Goal: Browse casually: Explore the website without a specific task or goal

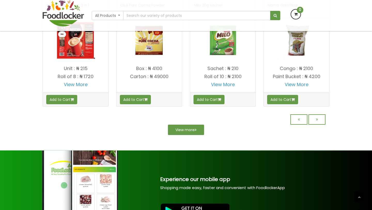
scroll to position [474, 0]
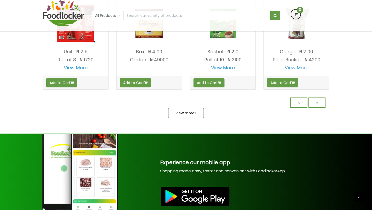
click at [180, 118] on link "View more" at bounding box center [186, 113] width 36 height 10
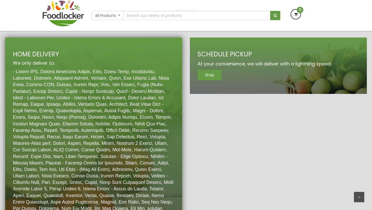
scroll to position [848, 0]
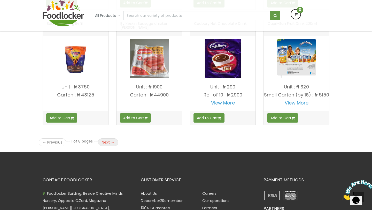
scroll to position [695, 0]
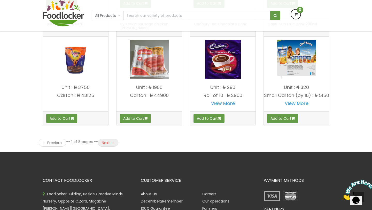
click at [108, 147] on link "Next →" at bounding box center [108, 143] width 20 height 8
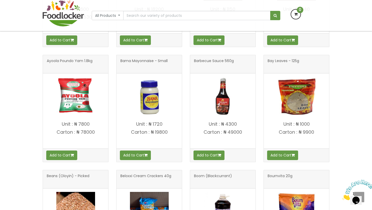
scroll to position [426, 0]
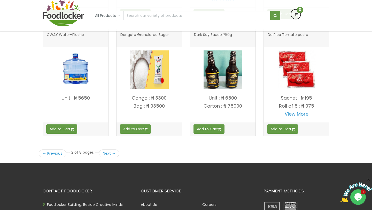
scroll to position [687, 0]
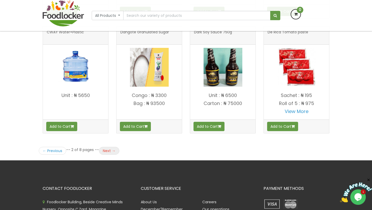
click at [115, 150] on link "Next →" at bounding box center [109, 151] width 20 height 8
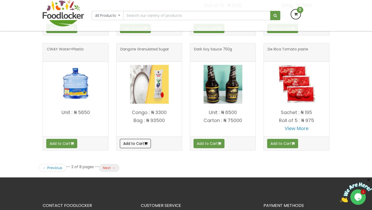
scroll to position [670, 0]
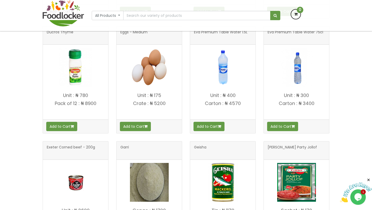
scroll to position [228, 0]
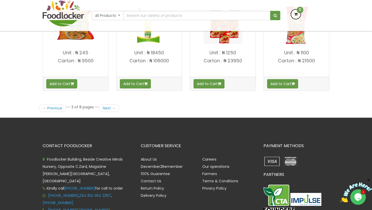
scroll to position [730, 0]
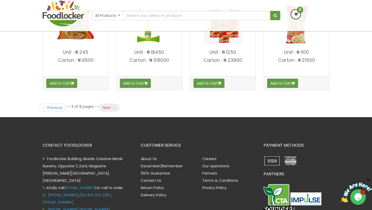
click at [110, 107] on link "Next →" at bounding box center [109, 108] width 20 height 8
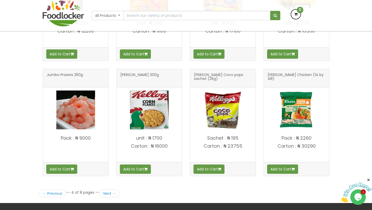
scroll to position [647, 0]
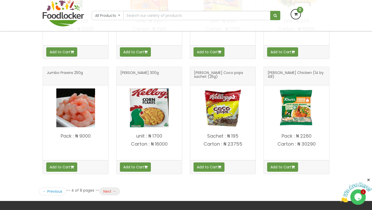
click at [110, 190] on link "Next →" at bounding box center [110, 191] width 20 height 8
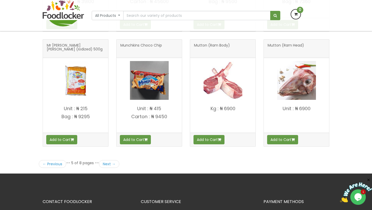
scroll to position [670, 0]
